Goal: Task Accomplishment & Management: Use online tool/utility

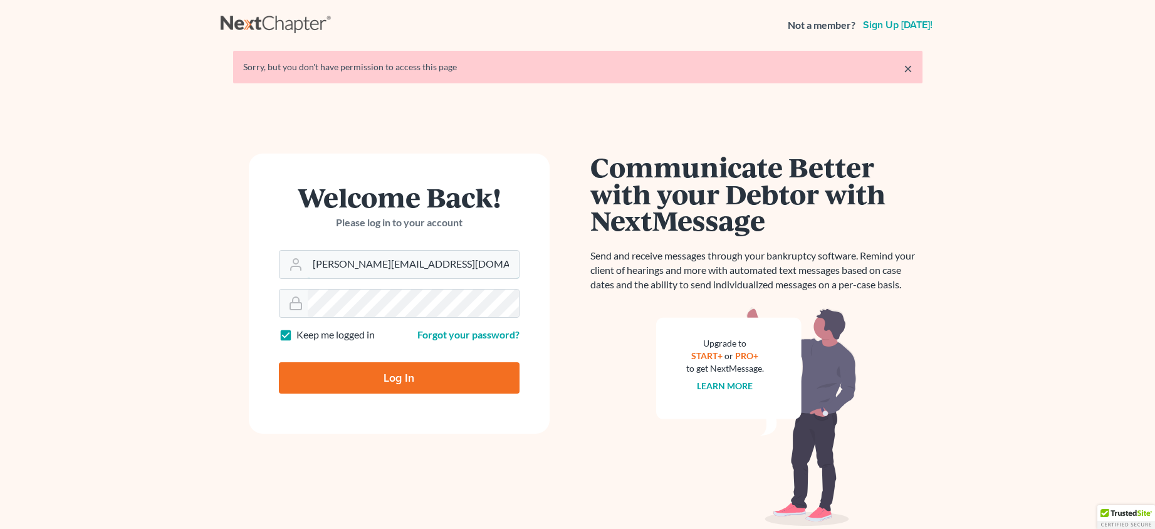
drag, startPoint x: 429, startPoint y: 268, endPoint x: 271, endPoint y: 279, distance: 158.3
click at [271, 279] on form "Welcome Back! Please log in to your account Email Address janna@aaronjtolsonlaw…" at bounding box center [399, 294] width 301 height 280
type input "[PERSON_NAME][EMAIL_ADDRESS][DOMAIN_NAME]"
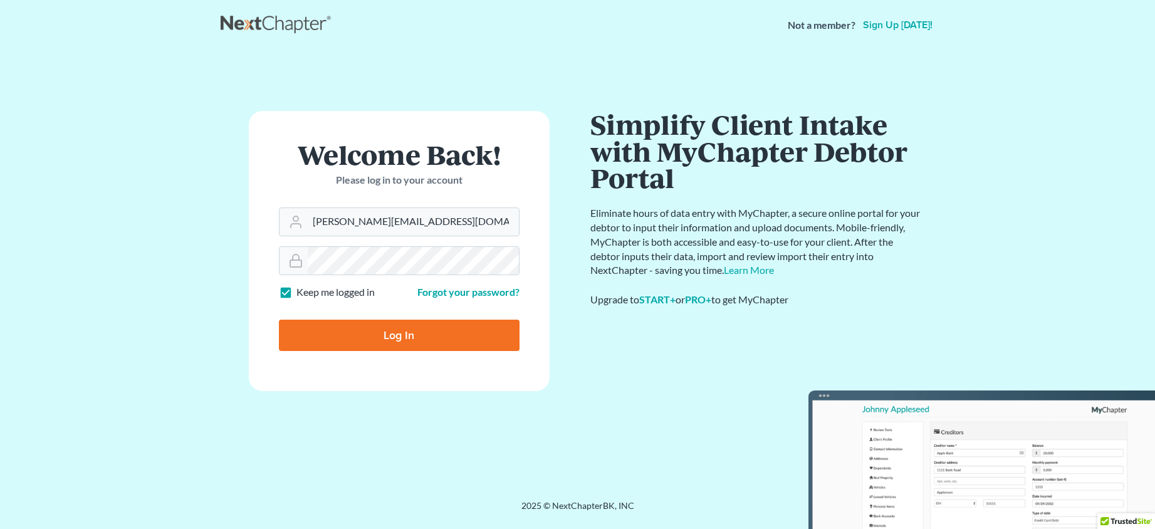
click at [402, 339] on input "Log In" at bounding box center [399, 335] width 241 height 31
type input "Thinking..."
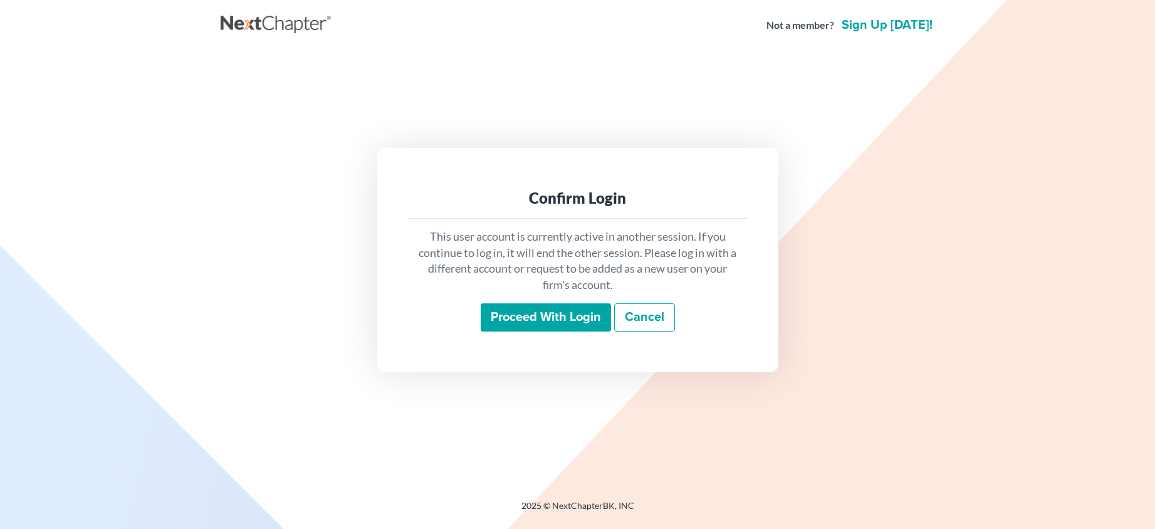
click at [551, 313] on input "Proceed with login" at bounding box center [546, 317] width 130 height 29
